Goal: Communication & Community: Share content

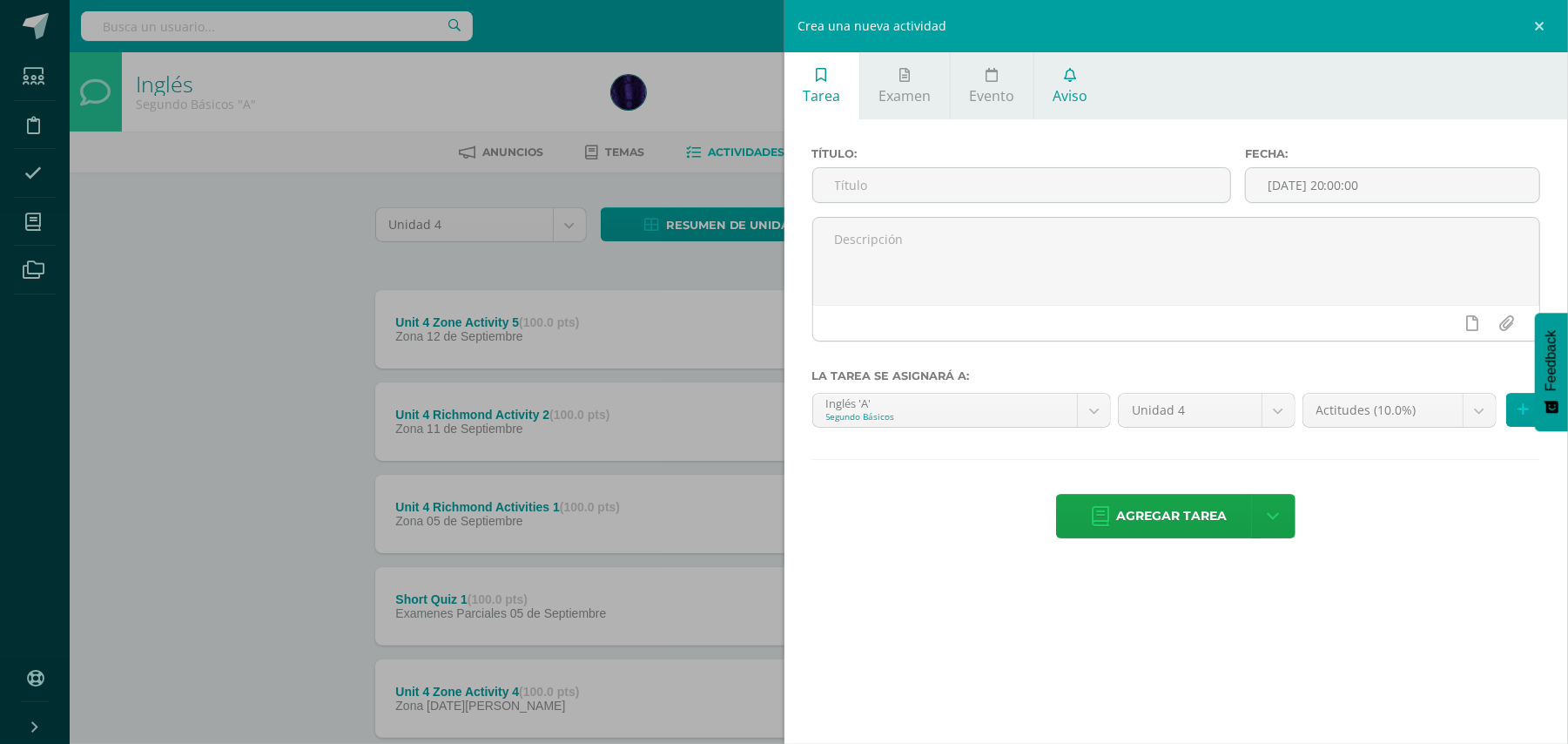
click at [1038, 95] on link "Aviso" at bounding box center [1071, 86] width 72 height 67
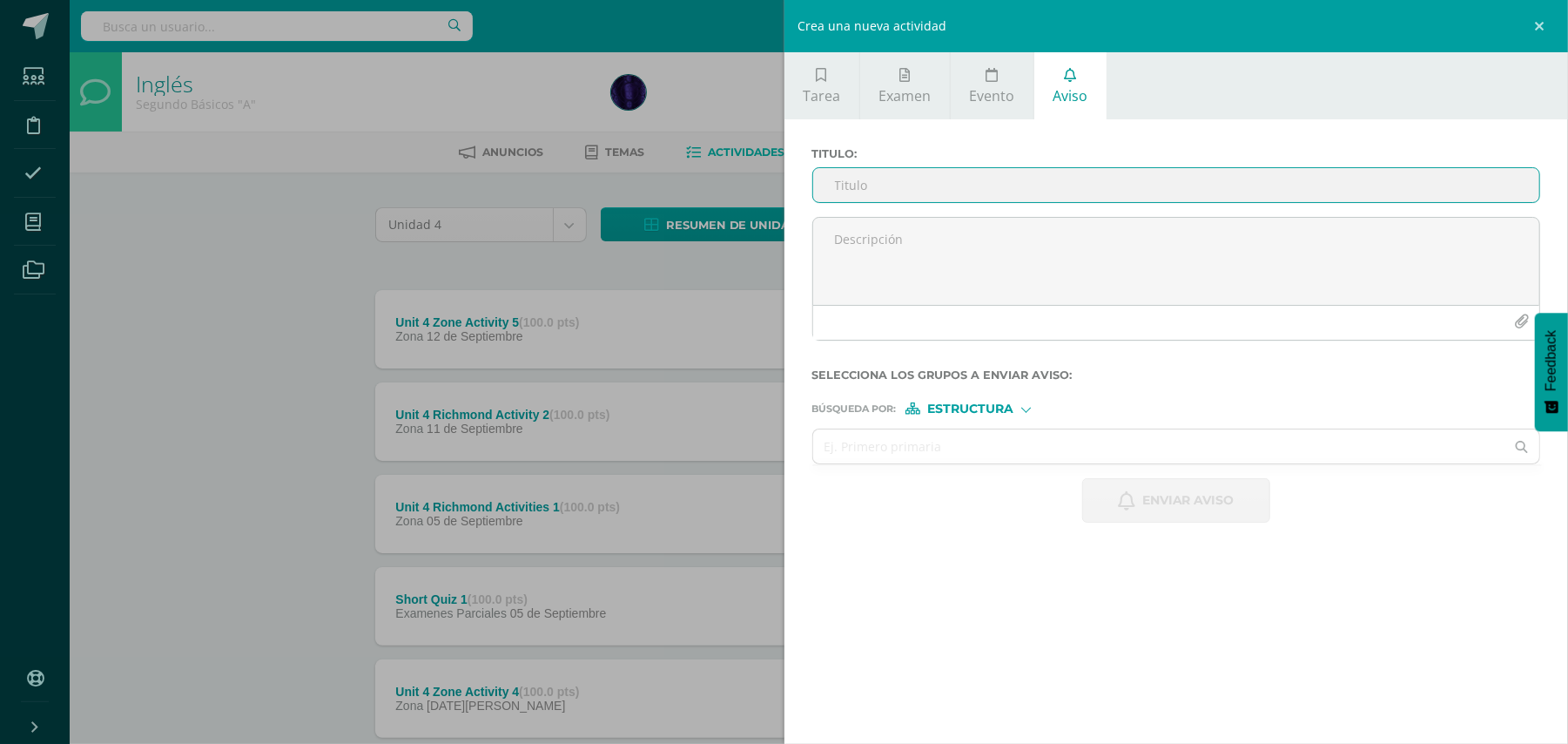
click at [976, 186] on input "Titulo :" at bounding box center [1177, 185] width 727 height 34
type input "y"
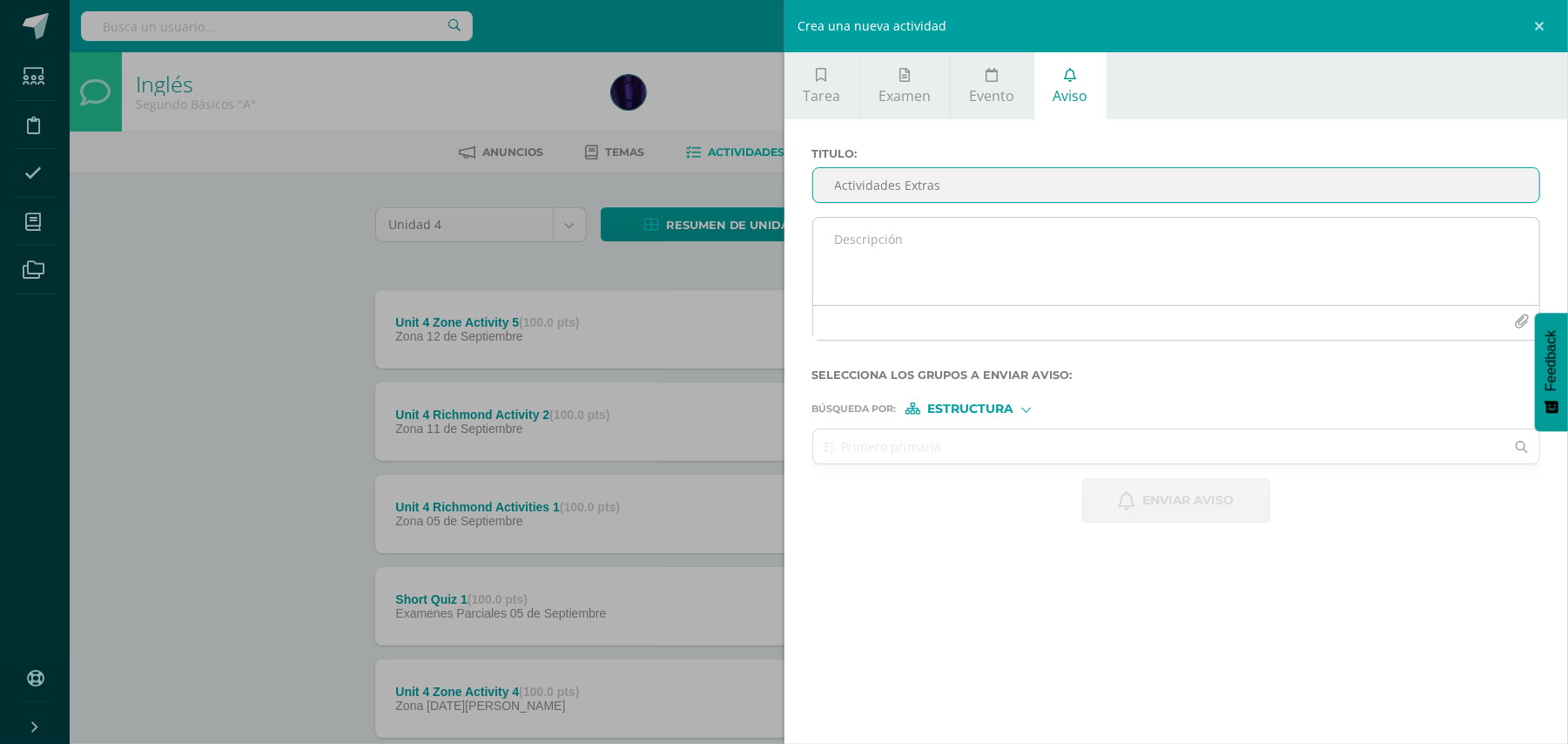
type input "Actividades Extras"
click at [990, 252] on textarea at bounding box center [1177, 261] width 727 height 87
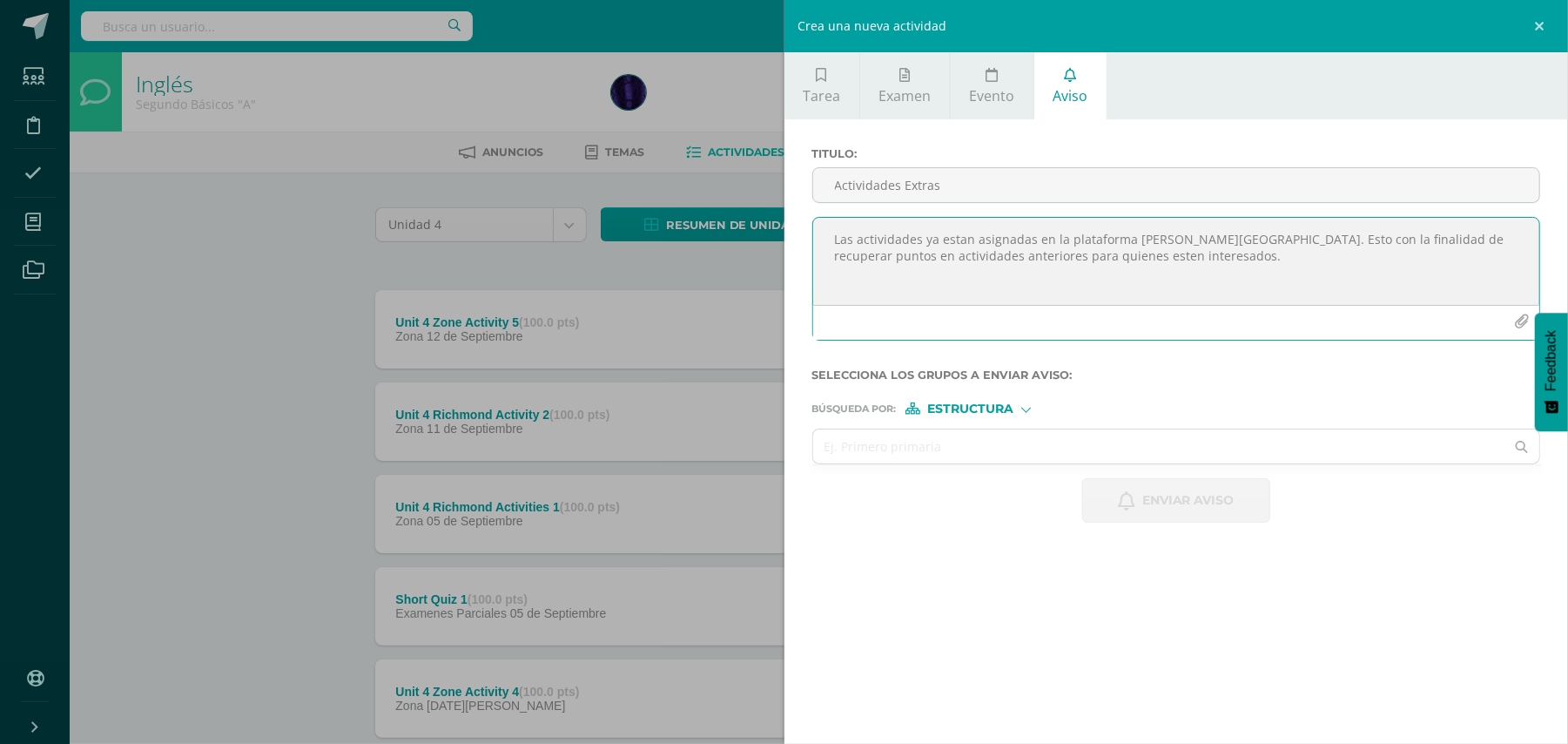
type textarea "Las actividades ya estan asignadas en la plataforma [PERSON_NAME][GEOGRAPHIC_DA…"
drag, startPoint x: 902, startPoint y: 471, endPoint x: 902, endPoint y: 457, distance: 14.0
click at [902, 464] on form "Titulo : Actividades Extras Las actividades ya estan asignadas en la plataforma…" at bounding box center [1177, 334] width 729 height 376
click at [902, 450] on input "text" at bounding box center [1159, 446] width 692 height 34
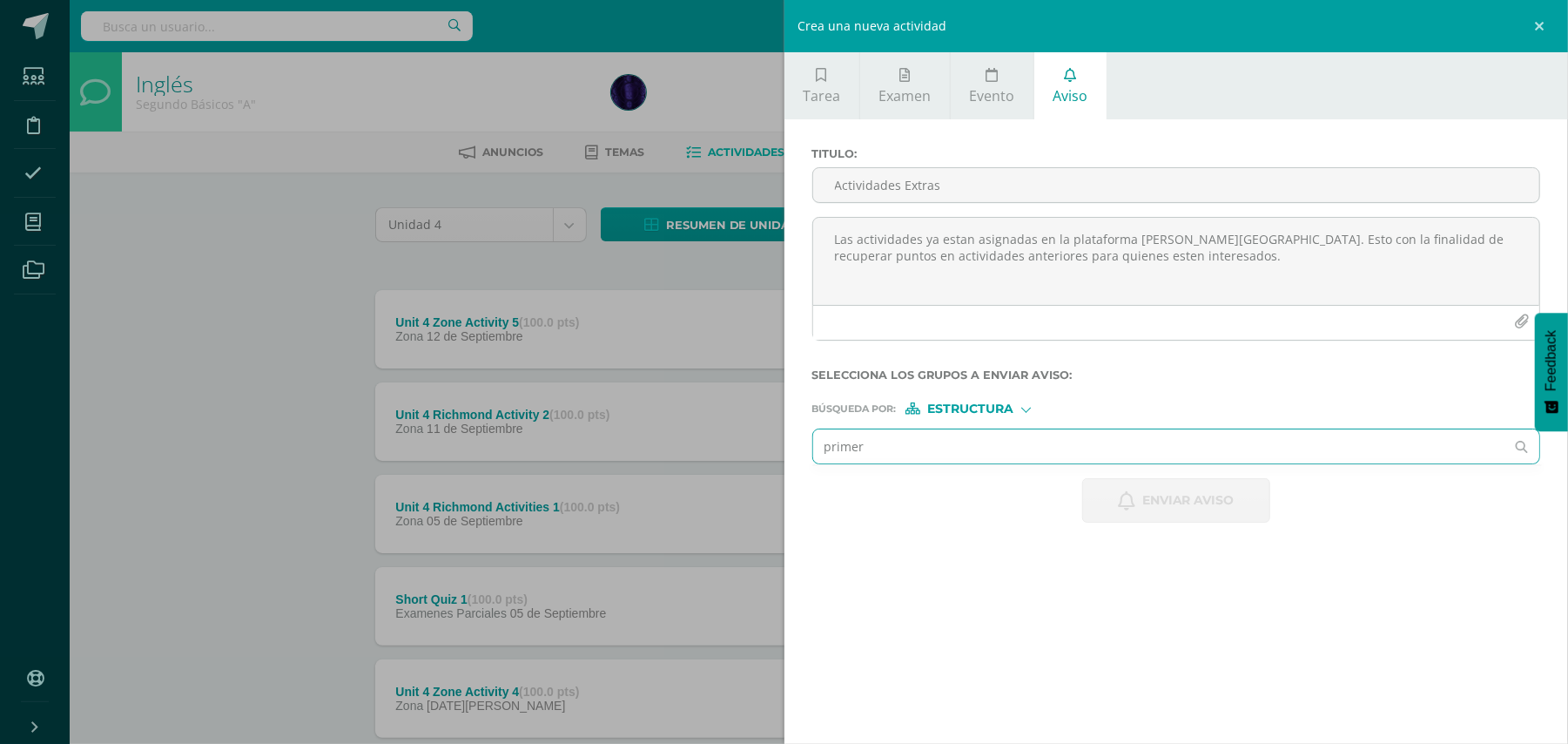
type input "primero"
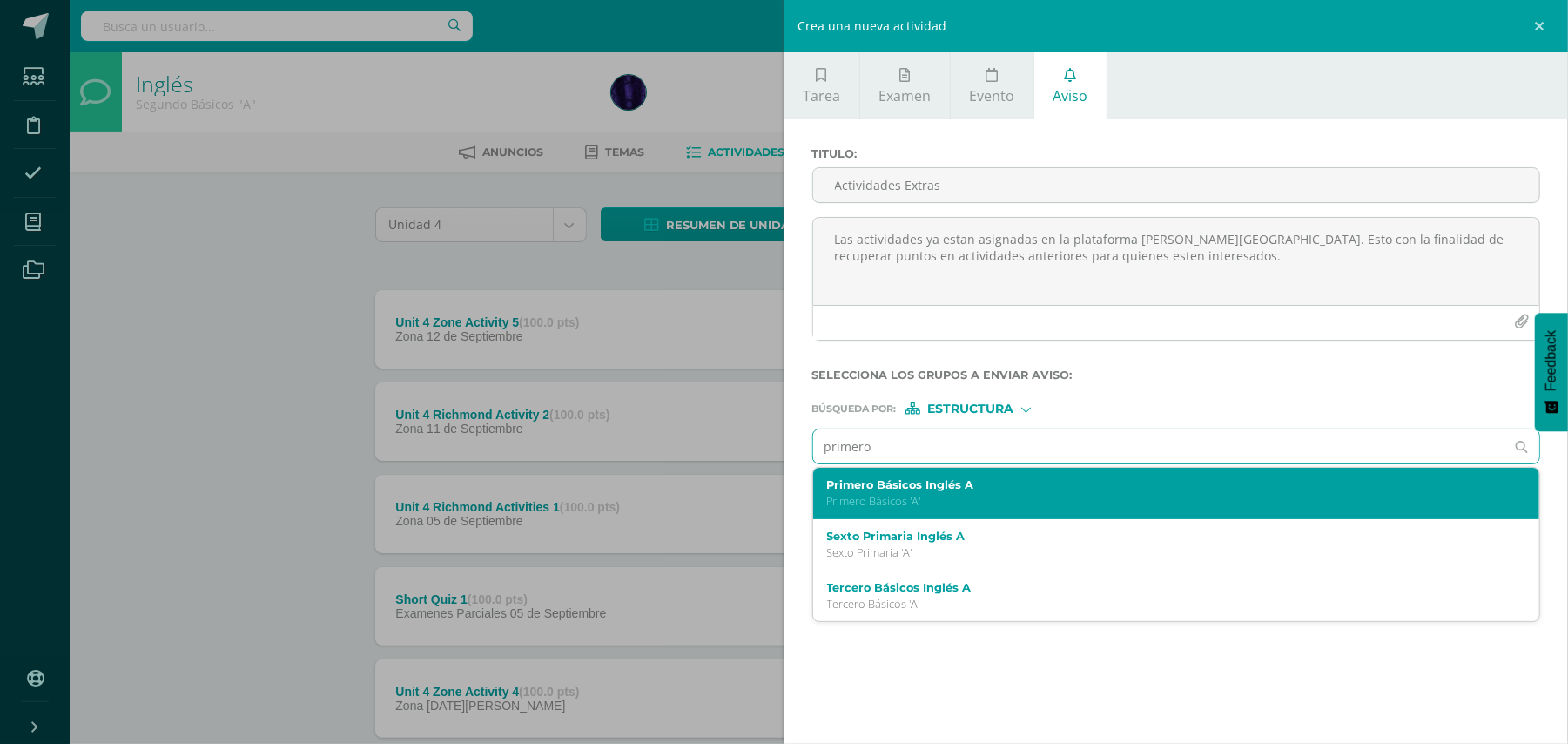
click at [911, 495] on div "Primero Básicos Inglés A Primero Básicos 'A'" at bounding box center [1160, 493] width 667 height 30
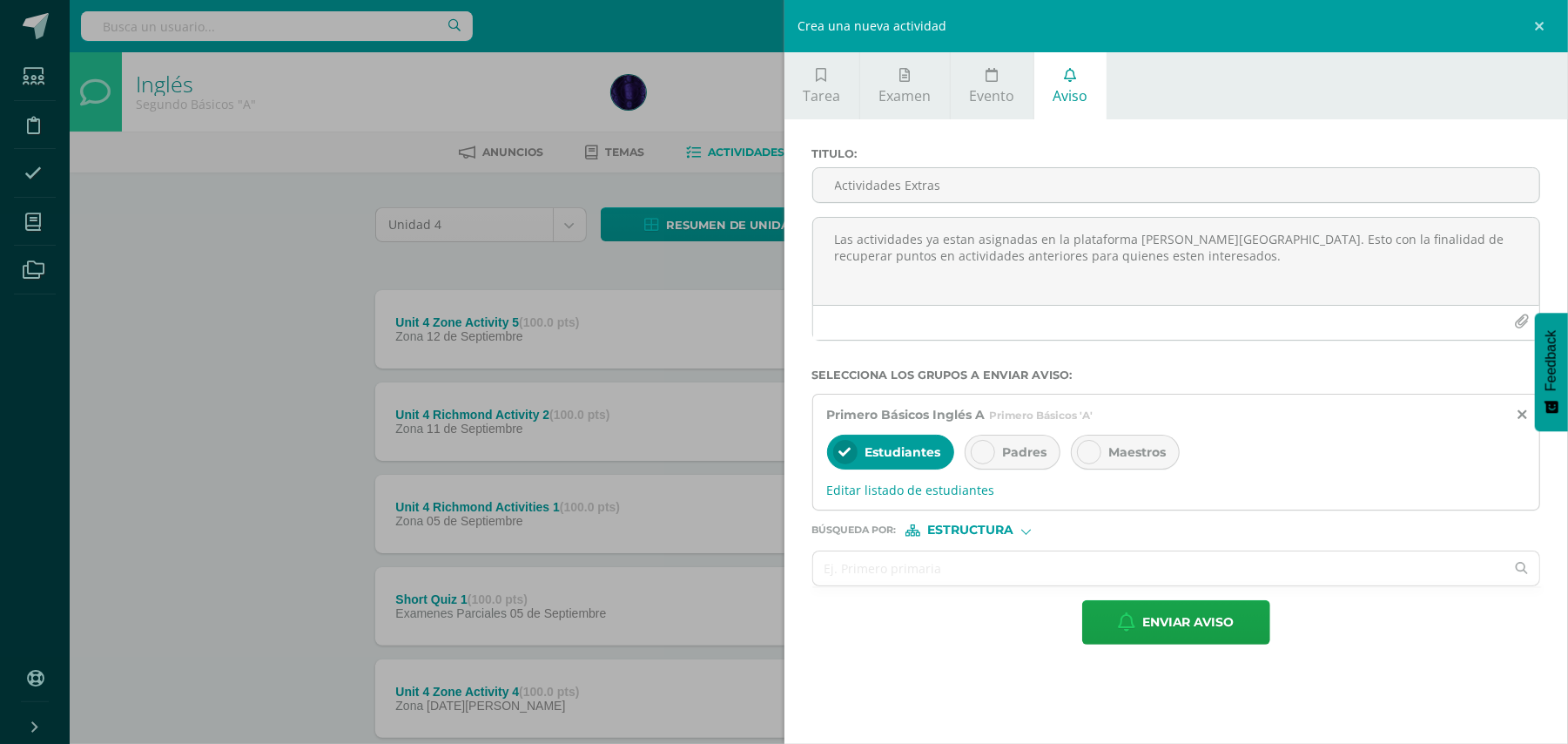
click at [1060, 446] on div "Padres" at bounding box center [1012, 452] width 96 height 35
click at [942, 573] on input "text" at bounding box center [1159, 568] width 692 height 34
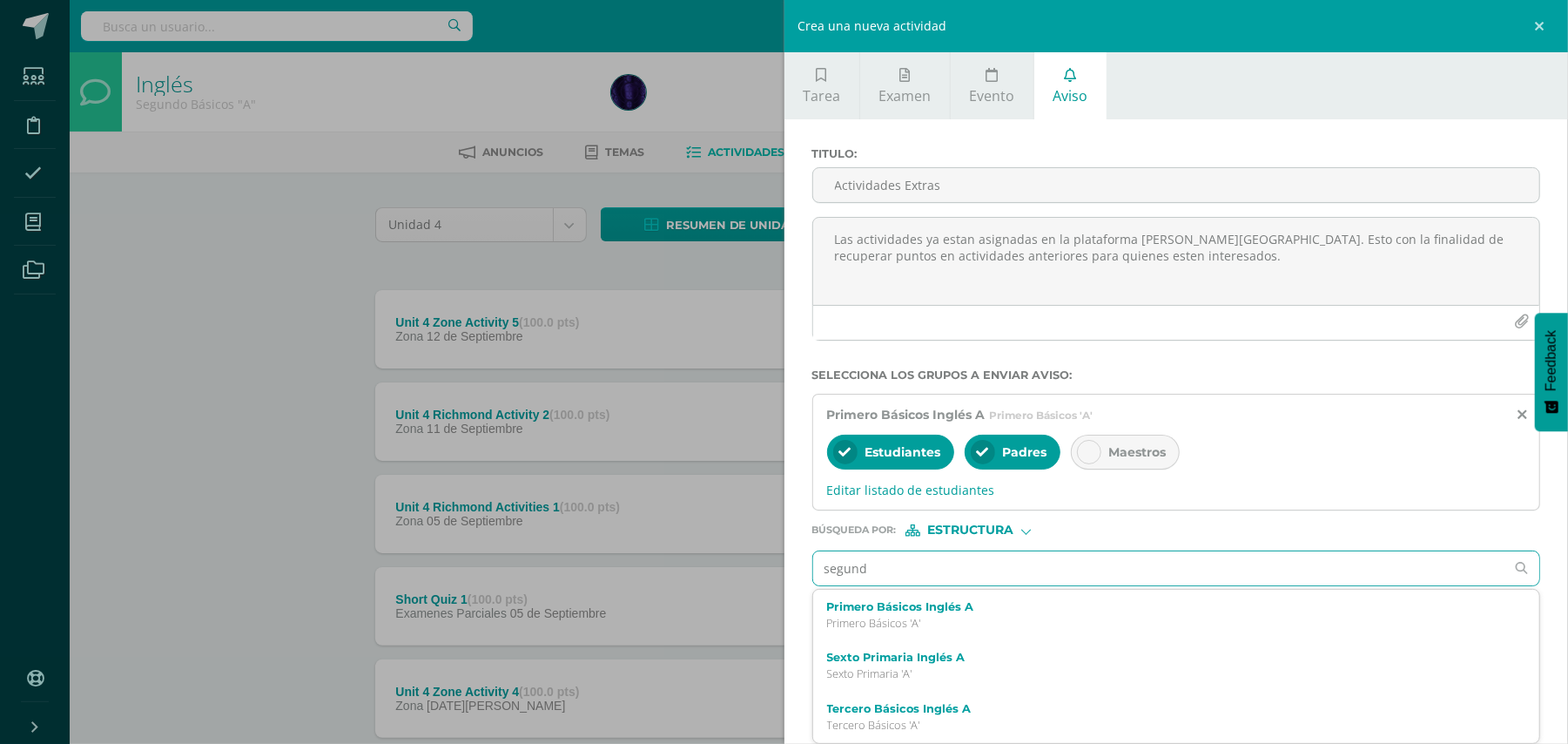
type input "segundo"
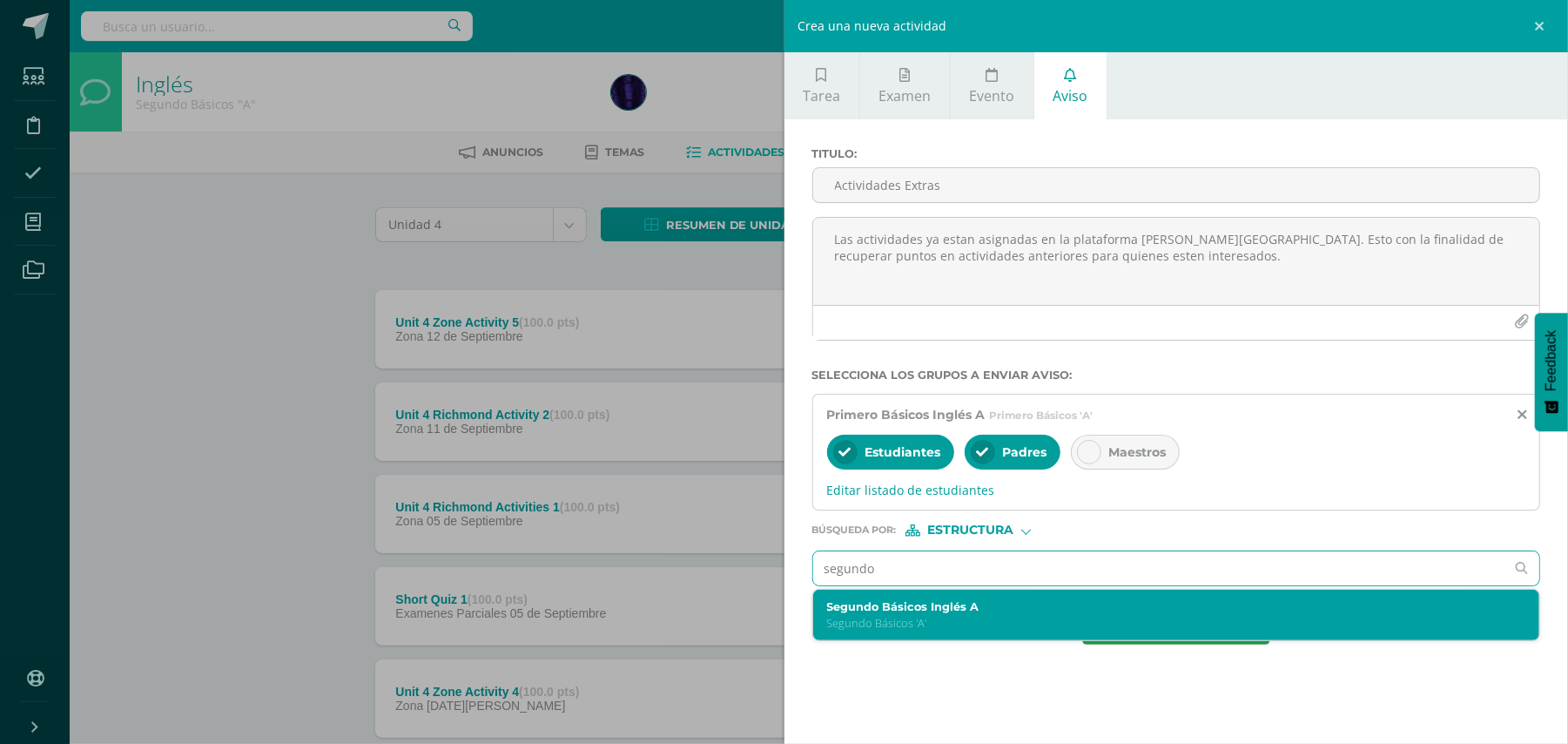
click at [928, 613] on label "Segundo Básicos Inglés A" at bounding box center [1160, 606] width 667 height 13
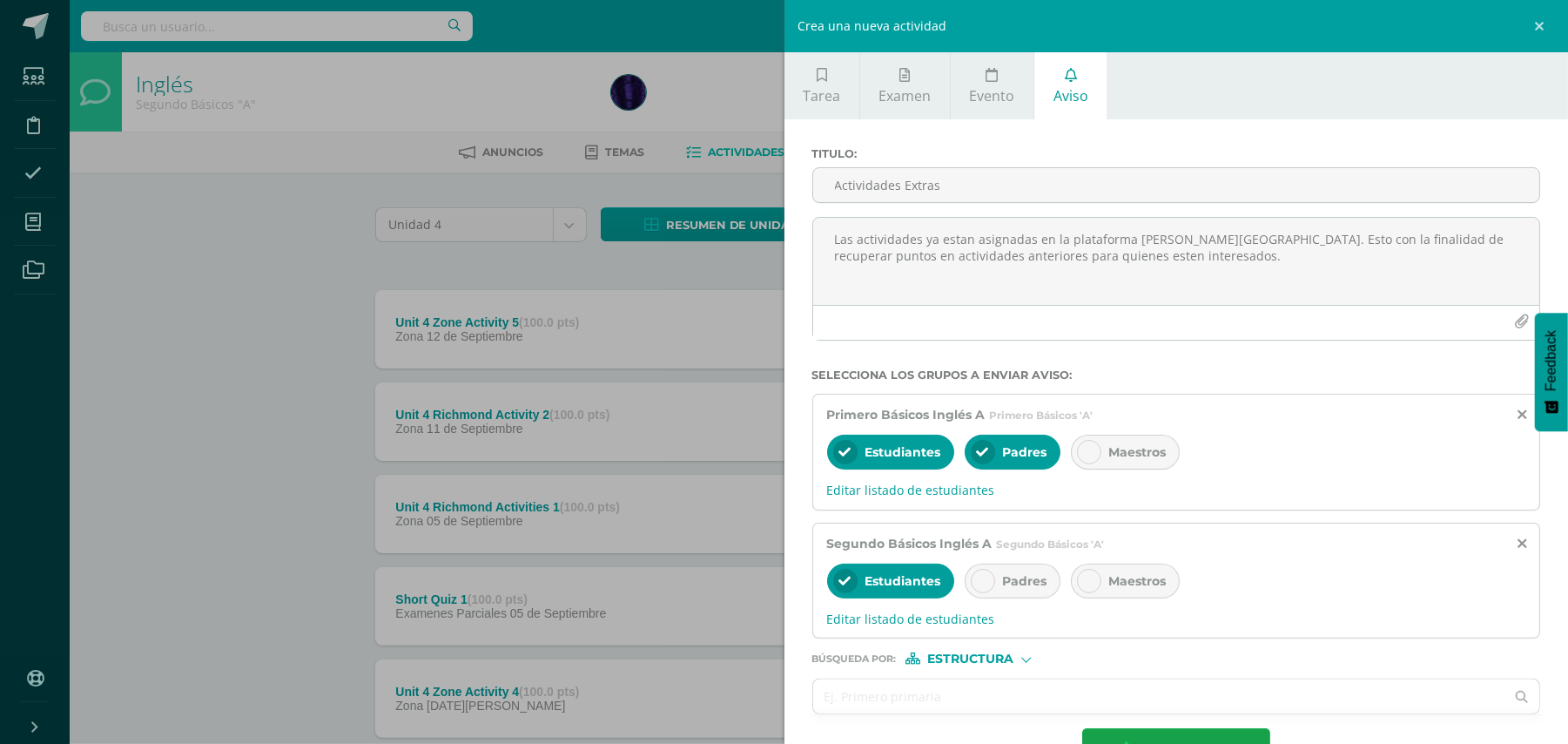
click at [1015, 583] on span "Padres" at bounding box center [1025, 581] width 44 height 16
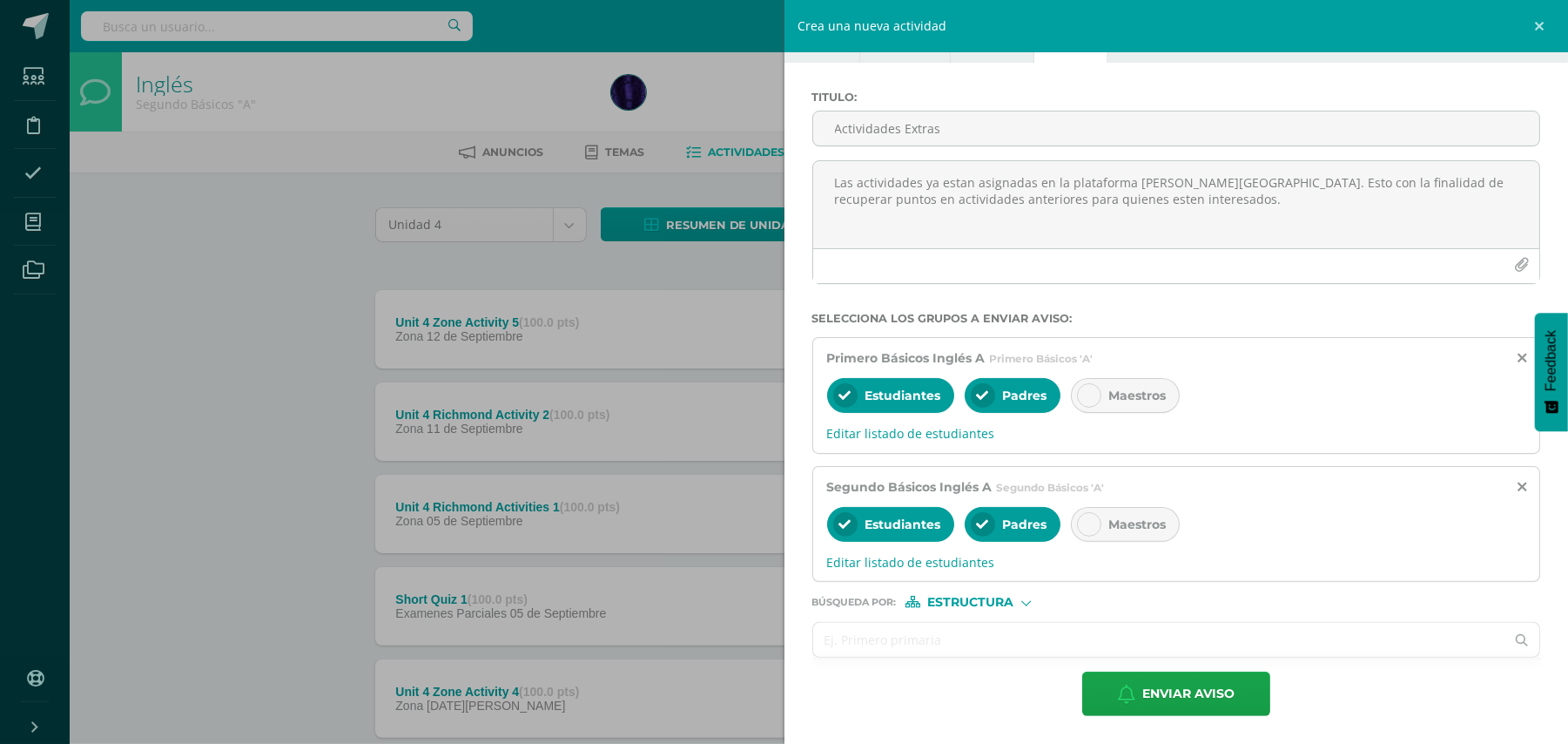
click at [909, 632] on input "text" at bounding box center [1159, 640] width 692 height 34
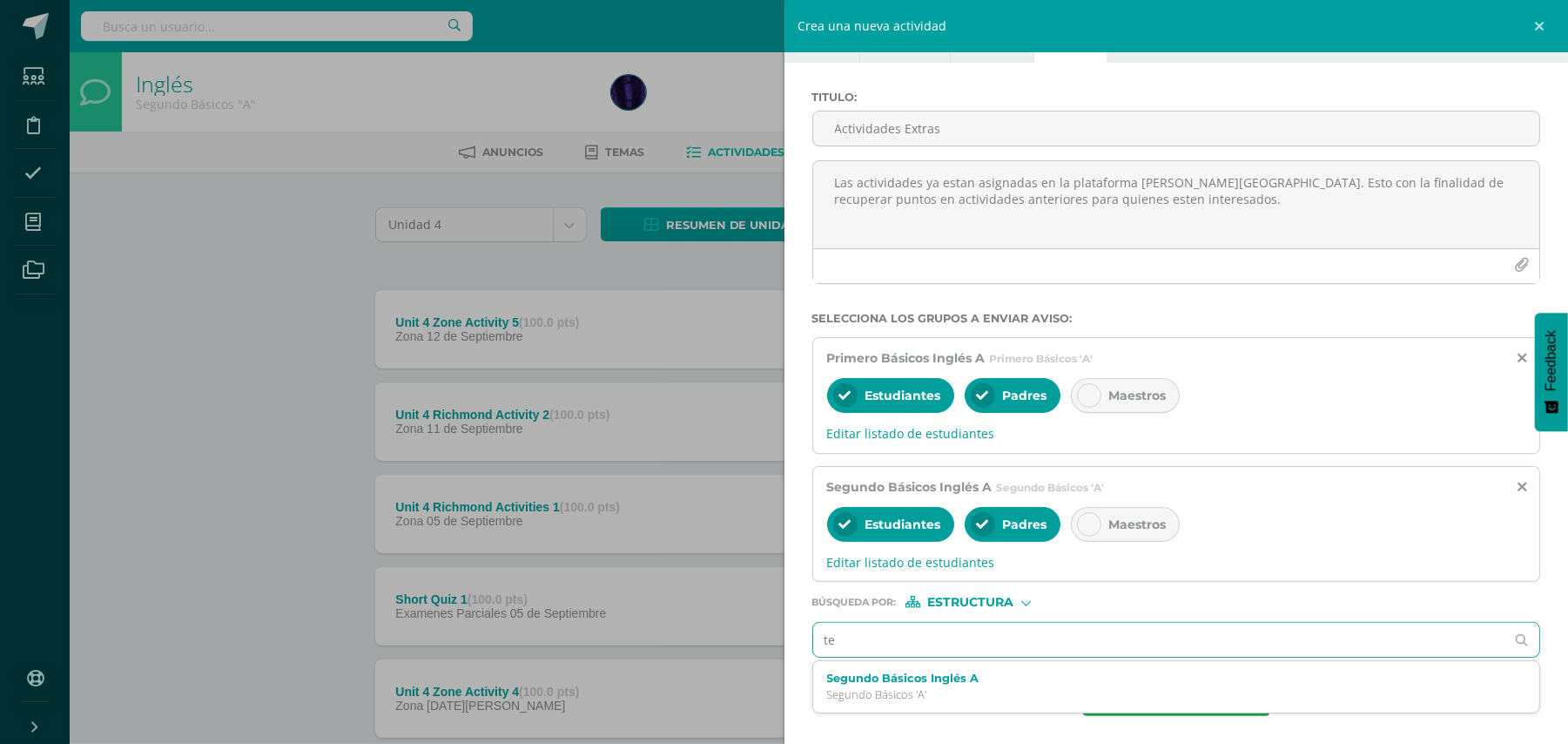
type input "ter"
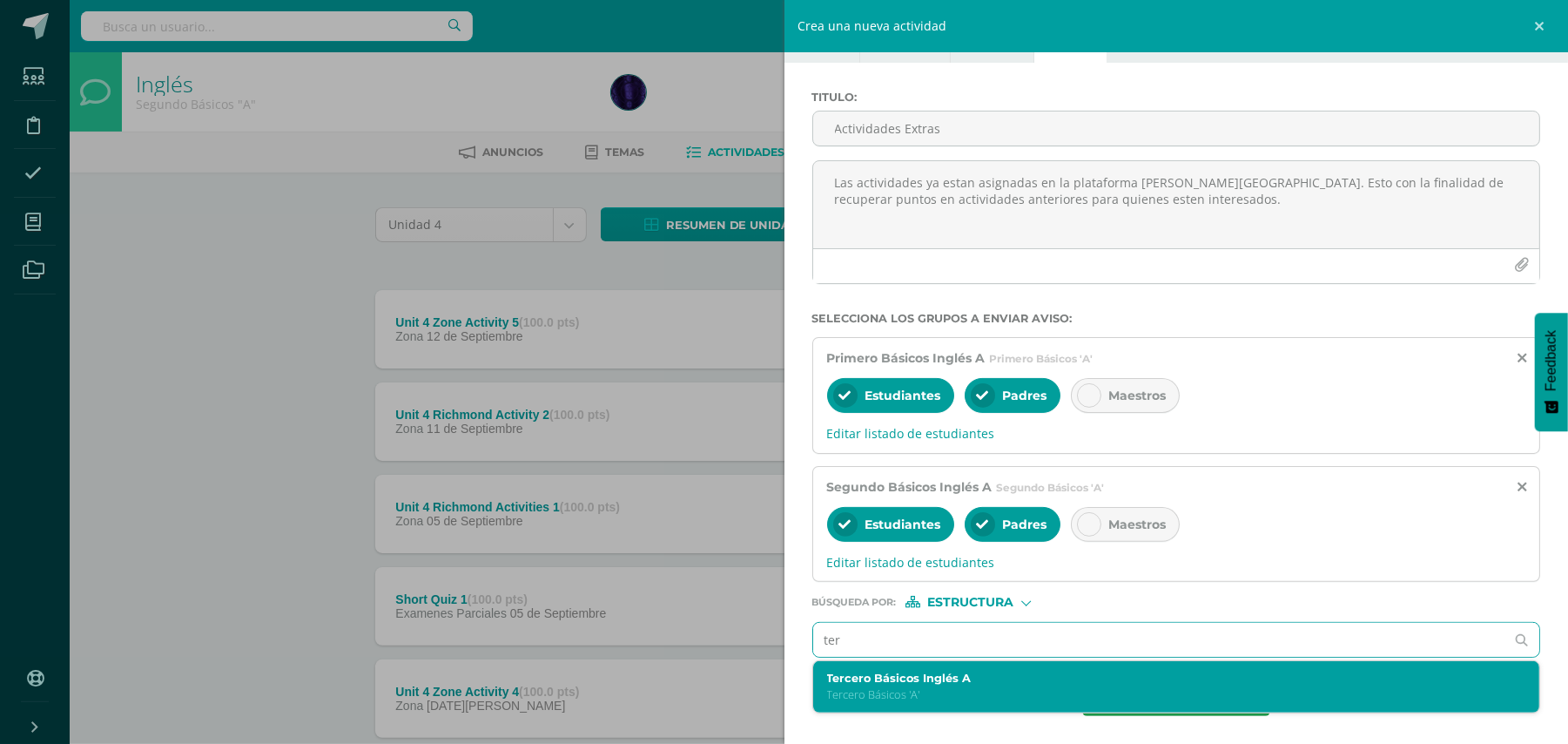
click at [909, 672] on label "Tercero Básicos Inglés A" at bounding box center [1160, 678] width 667 height 13
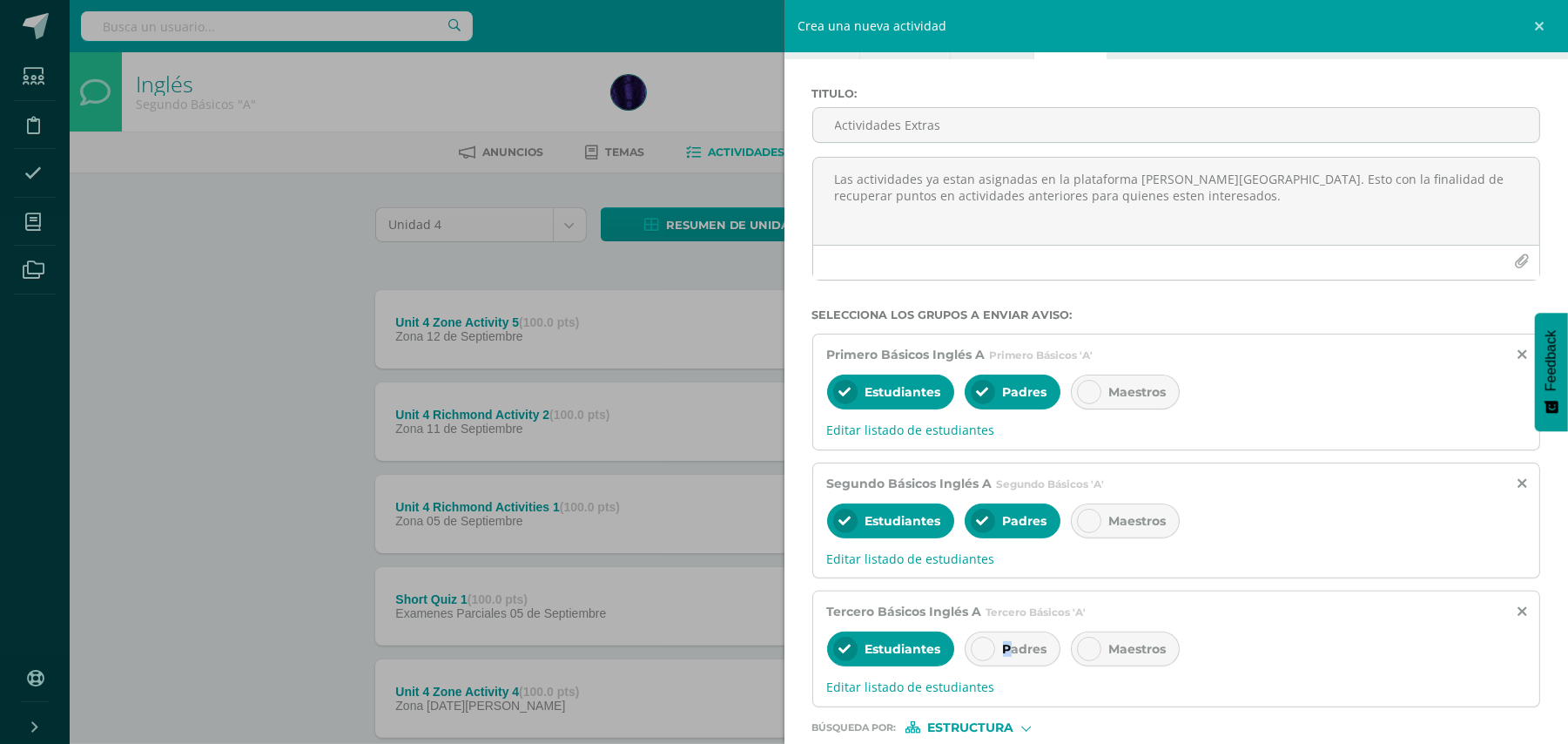
drag, startPoint x: 1011, startPoint y: 649, endPoint x: 1027, endPoint y: 642, distance: 17.5
click at [1015, 652] on div "Padres" at bounding box center [1012, 649] width 96 height 35
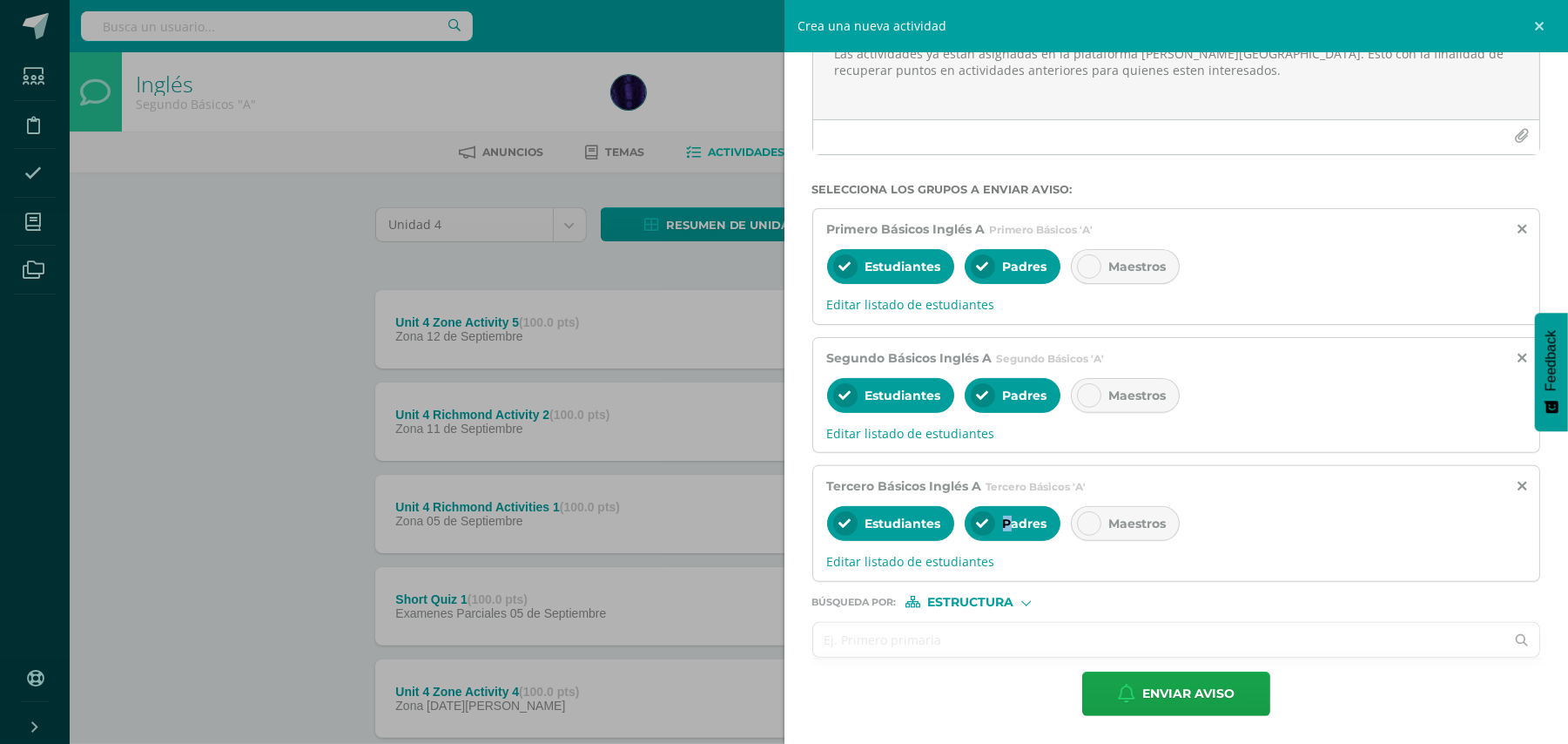
click at [925, 649] on input "text" at bounding box center [1159, 640] width 692 height 34
click at [1177, 703] on span "Enviar aviso" at bounding box center [1189, 693] width 92 height 42
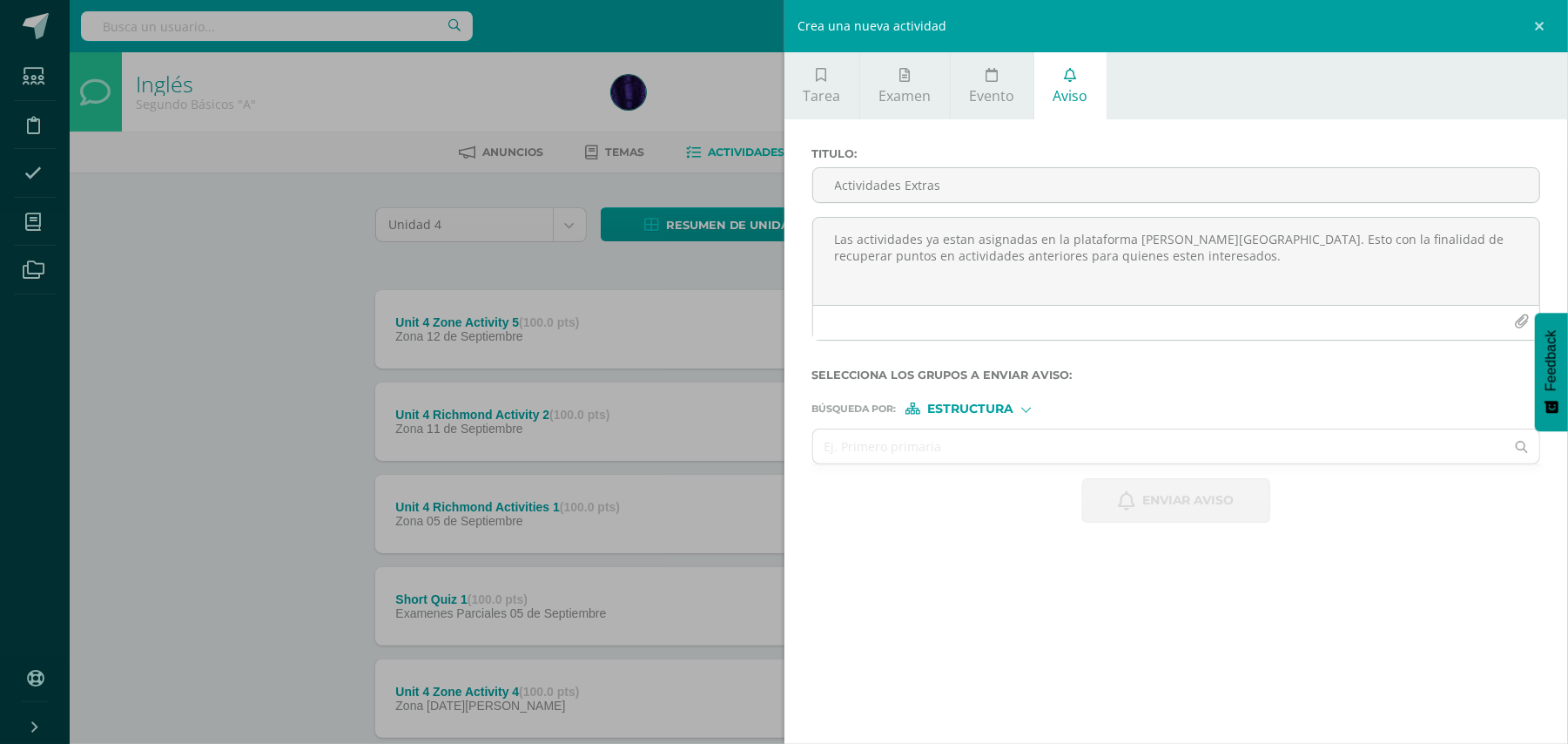
scroll to position [0, 0]
